Goal: Task Accomplishment & Management: Manage account settings

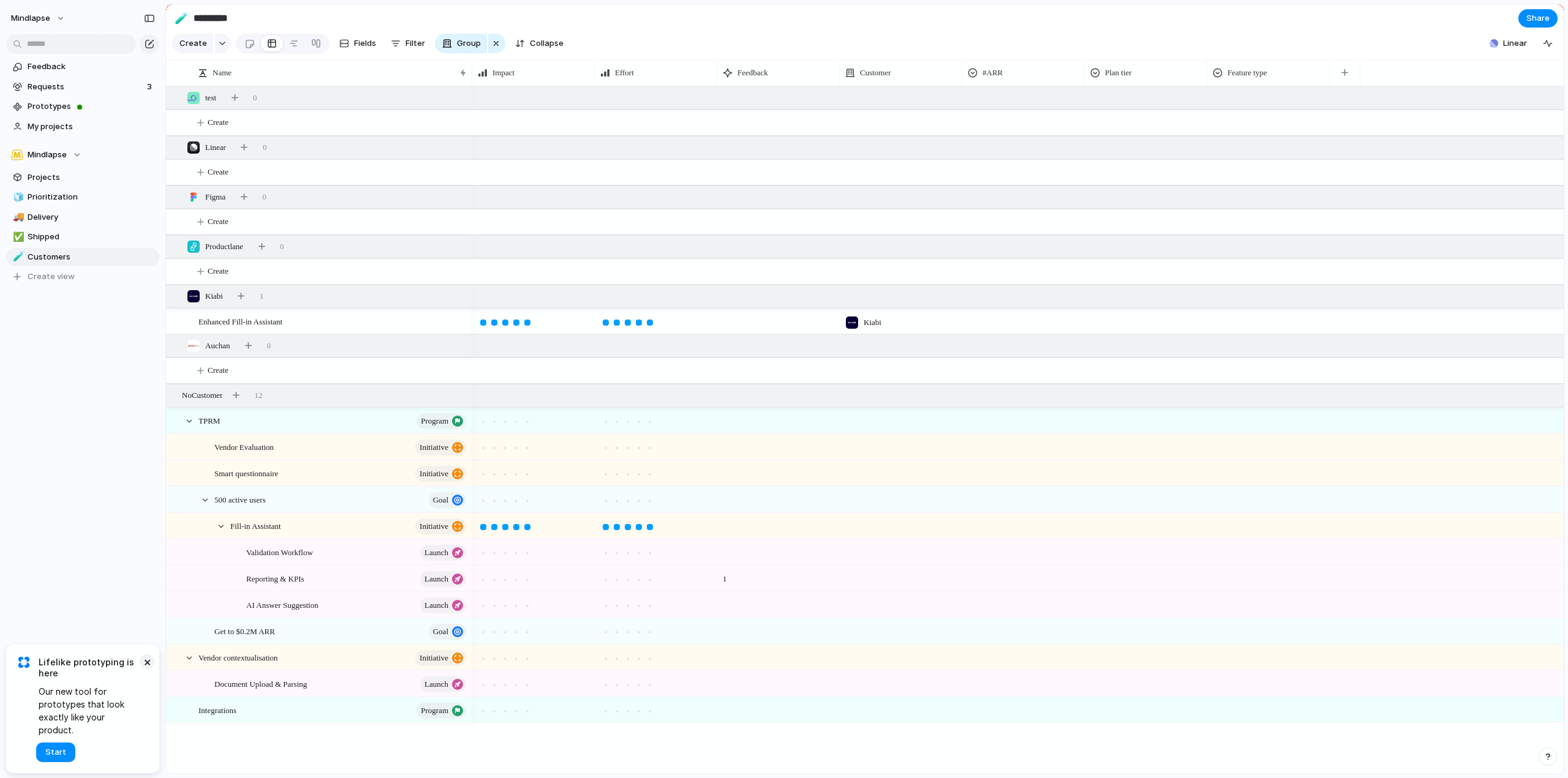
click at [145, 669] on button "×" at bounding box center [147, 662] width 15 height 15
click at [172, 177] on span "Team settings" at bounding box center [179, 180] width 56 height 12
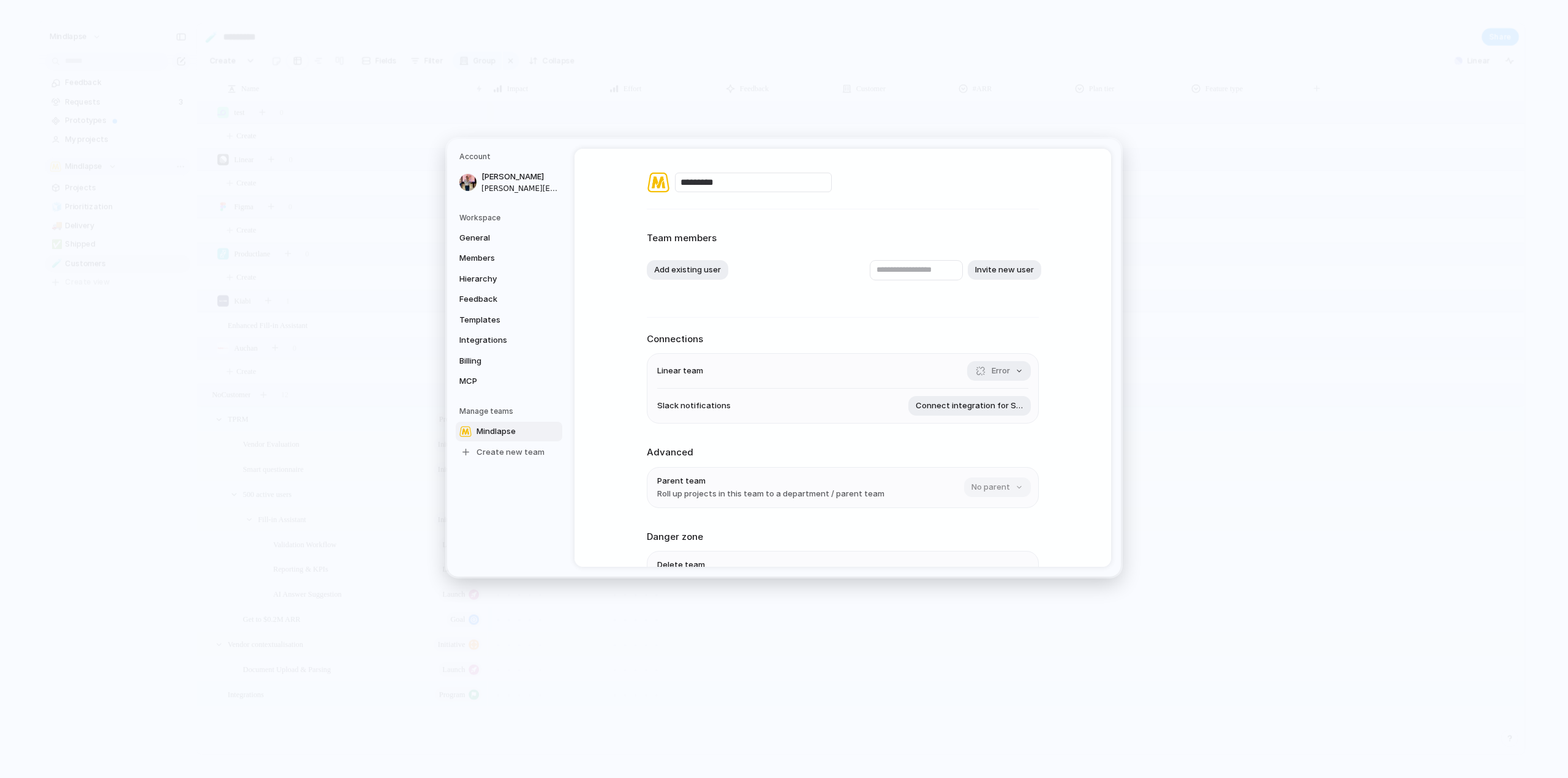
scroll to position [80, 0]
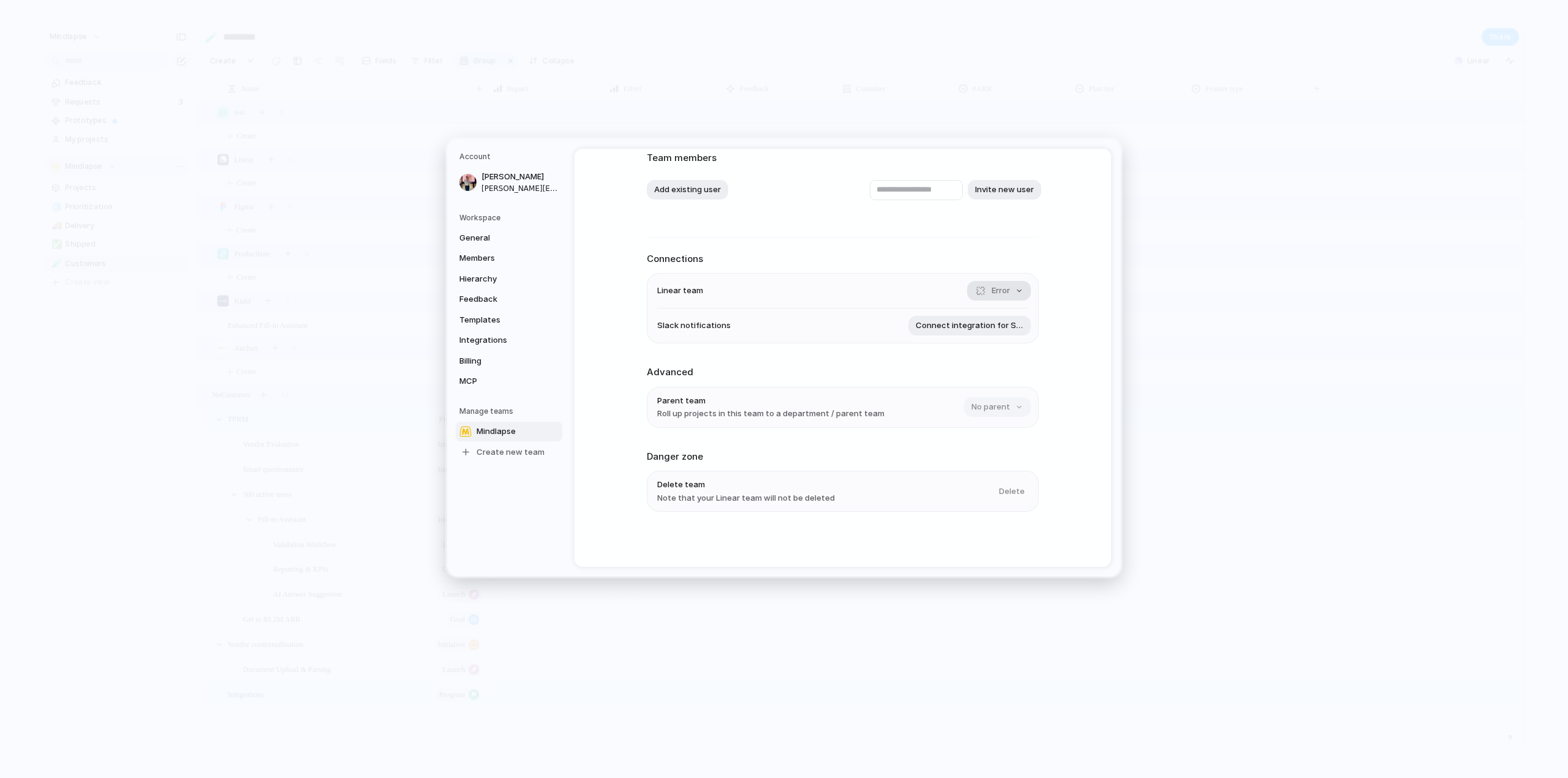
click at [1014, 286] on button "Error" at bounding box center [999, 291] width 64 height 20
click at [969, 338] on span "Remove team" at bounding box center [956, 344] width 53 height 12
click at [958, 498] on li "Delete team Delete" at bounding box center [843, 494] width 371 height 34
click at [1009, 496] on div "Delete" at bounding box center [1010, 494] width 37 height 20
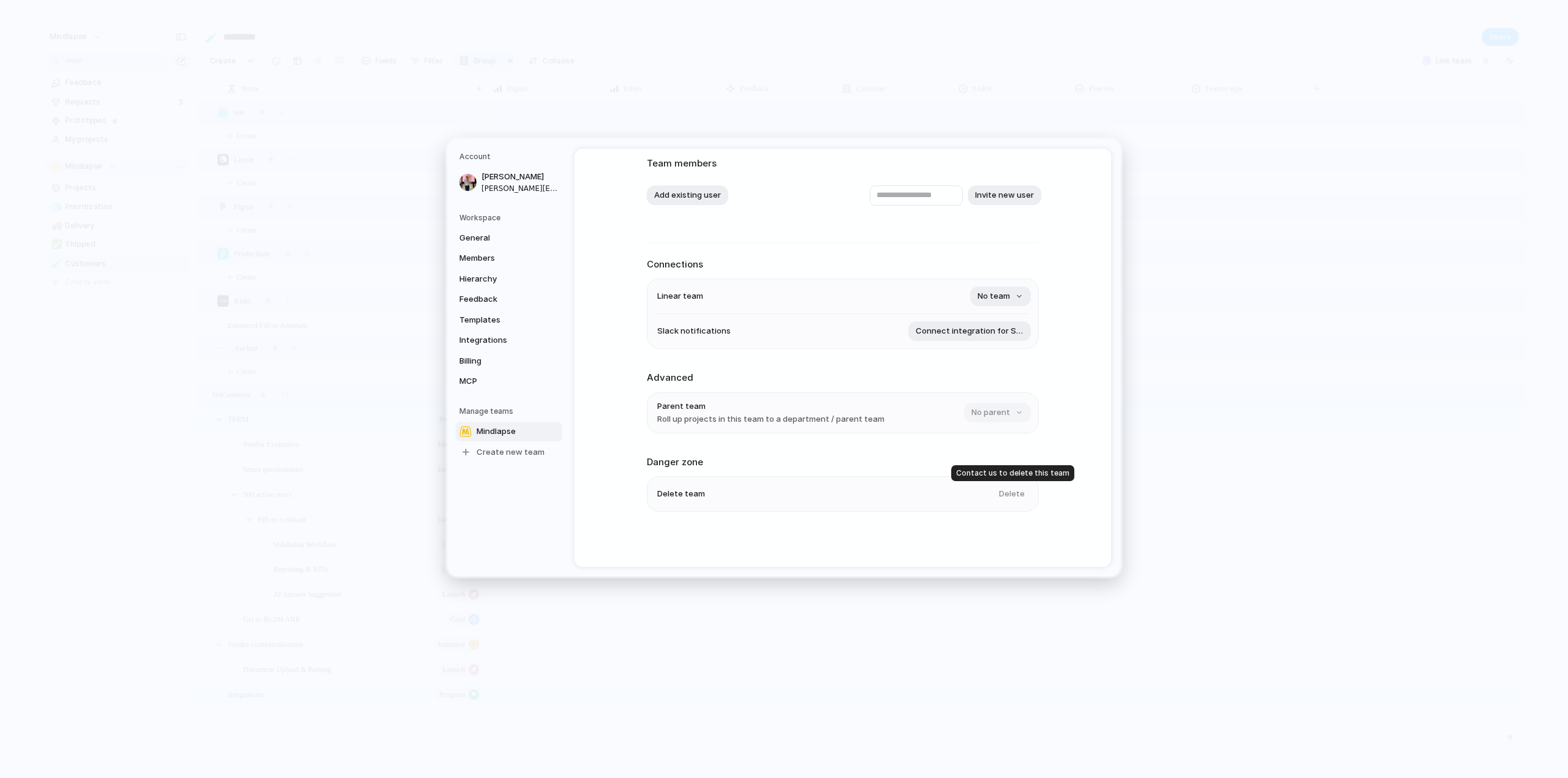
click at [1012, 494] on div "Delete" at bounding box center [1010, 494] width 37 height 20
click at [610, 484] on div "********* Team members Add existing user Invite new user Connections Linear tea…" at bounding box center [843, 358] width 536 height 418
click at [653, 488] on ul "Delete team Delete" at bounding box center [843, 494] width 392 height 35
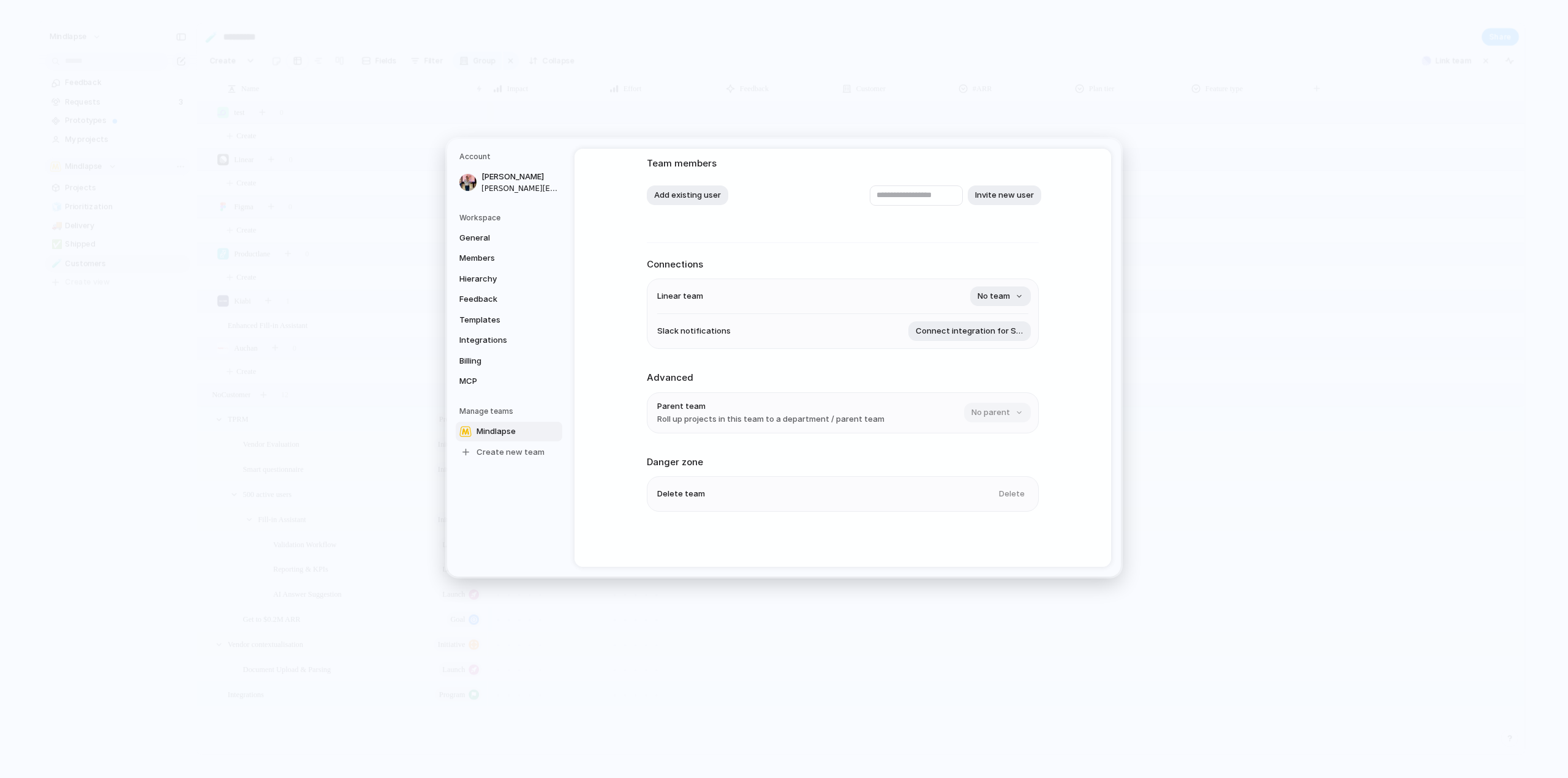
click at [653, 488] on ul "Delete team Delete" at bounding box center [843, 494] width 392 height 35
click at [668, 499] on span "Delete team" at bounding box center [681, 494] width 47 height 12
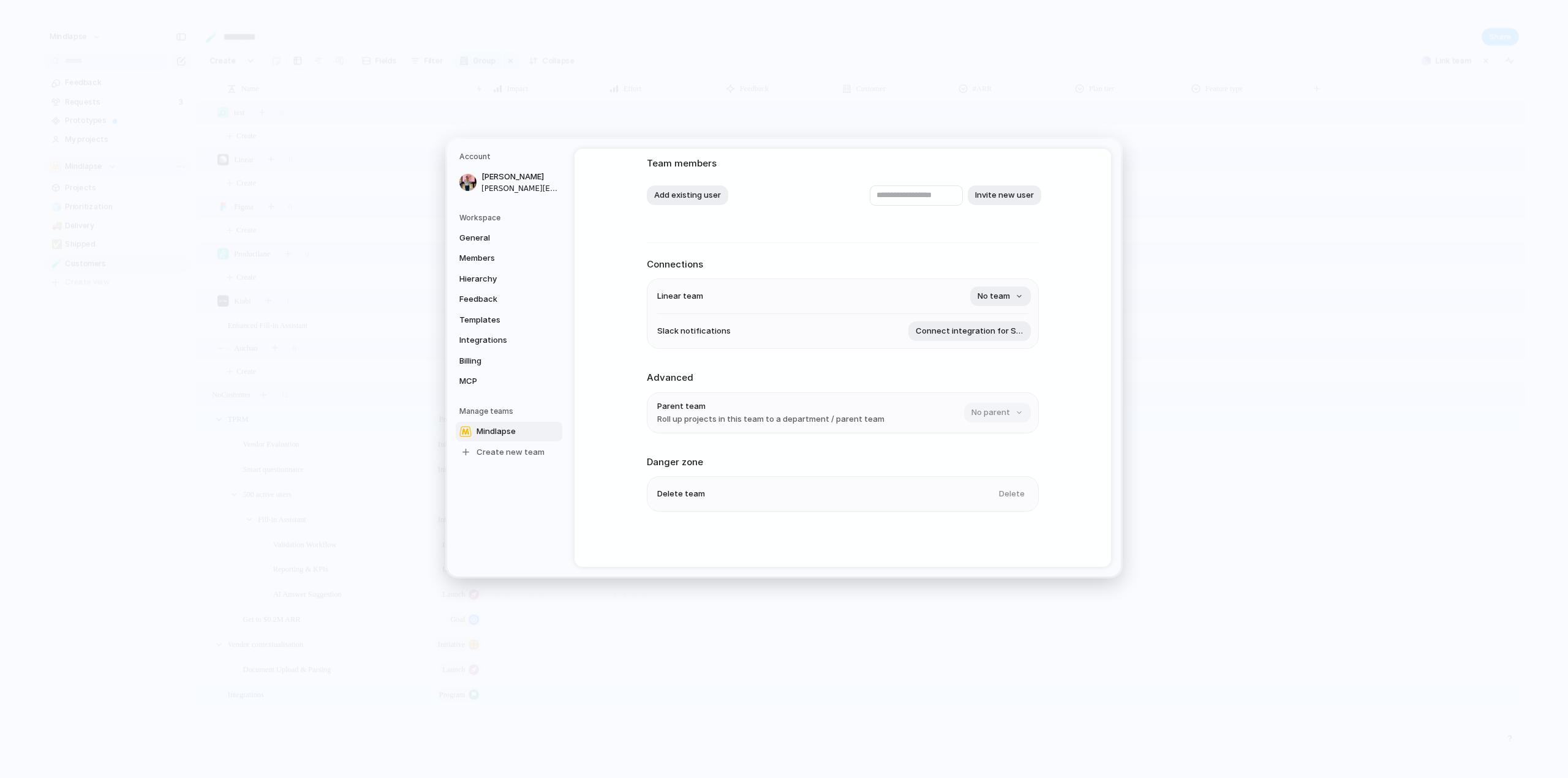
click at [668, 499] on span "Delete team" at bounding box center [681, 494] width 47 height 12
click at [514, 434] on span "Mindlapse" at bounding box center [496, 431] width 39 height 12
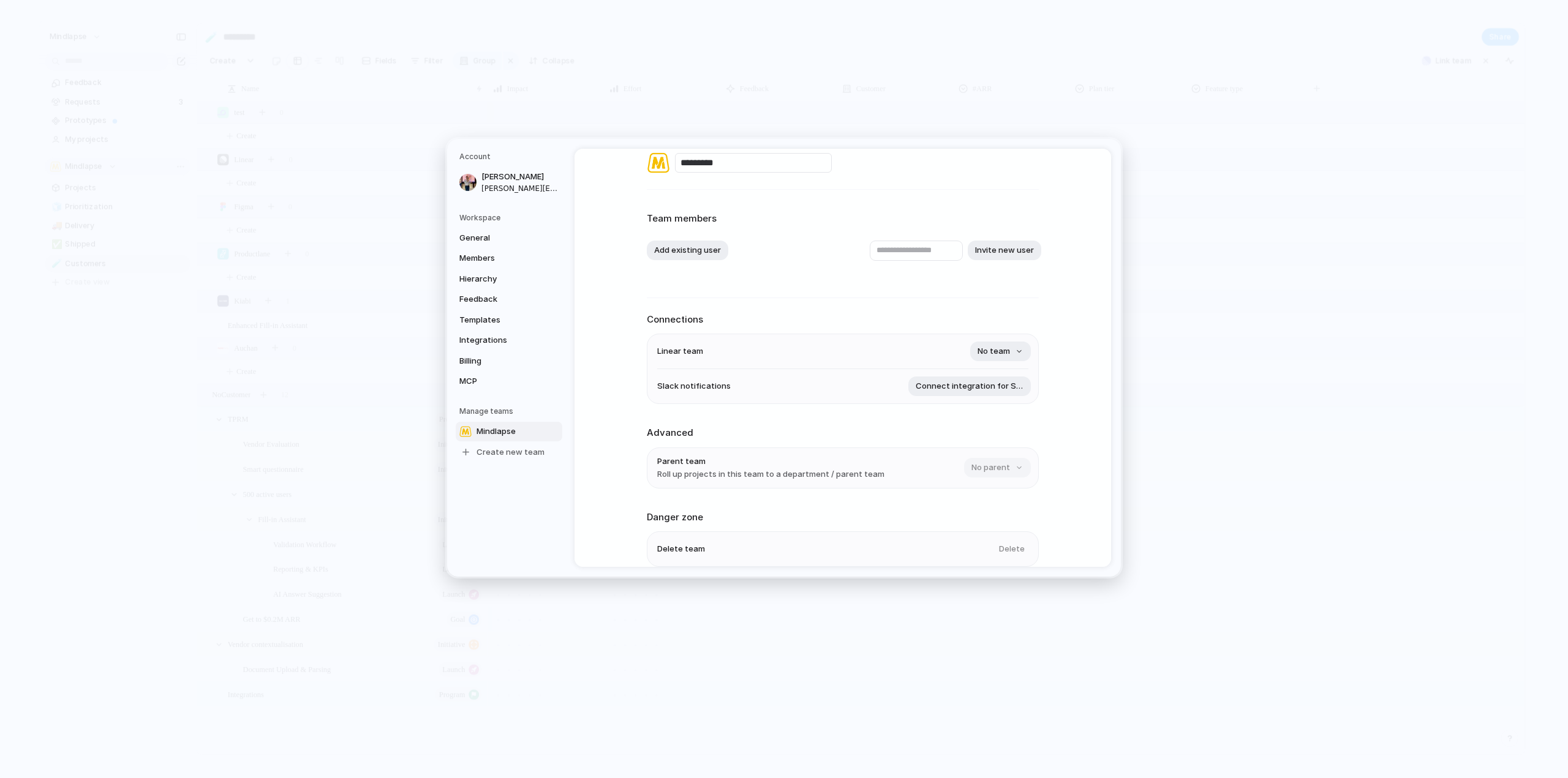
scroll to position [0, 0]
